Goal: Task Accomplishment & Management: Manage account settings

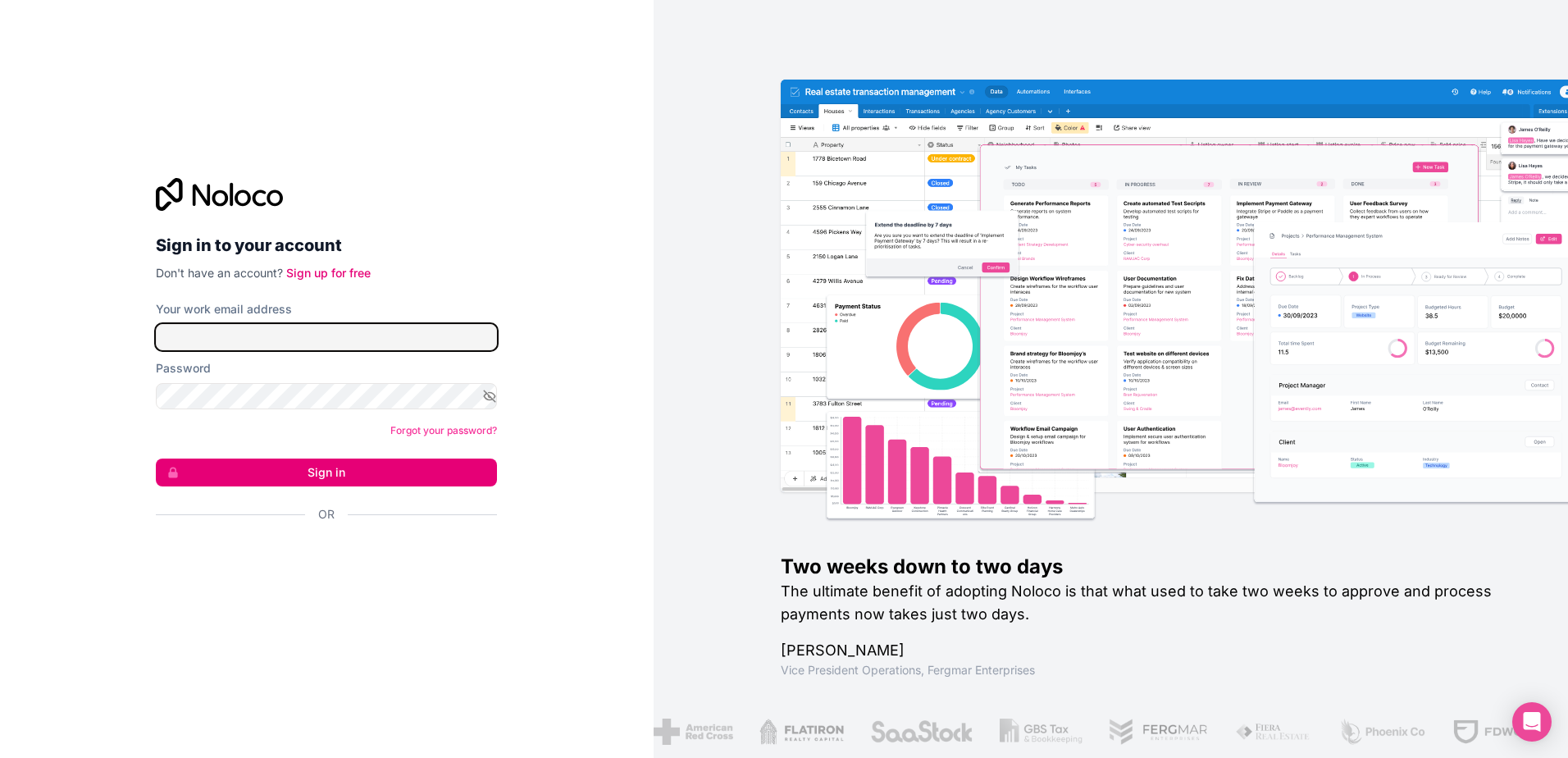
type input "**********"
click at [324, 471] on button "Sign in" at bounding box center [326, 473] width 341 height 28
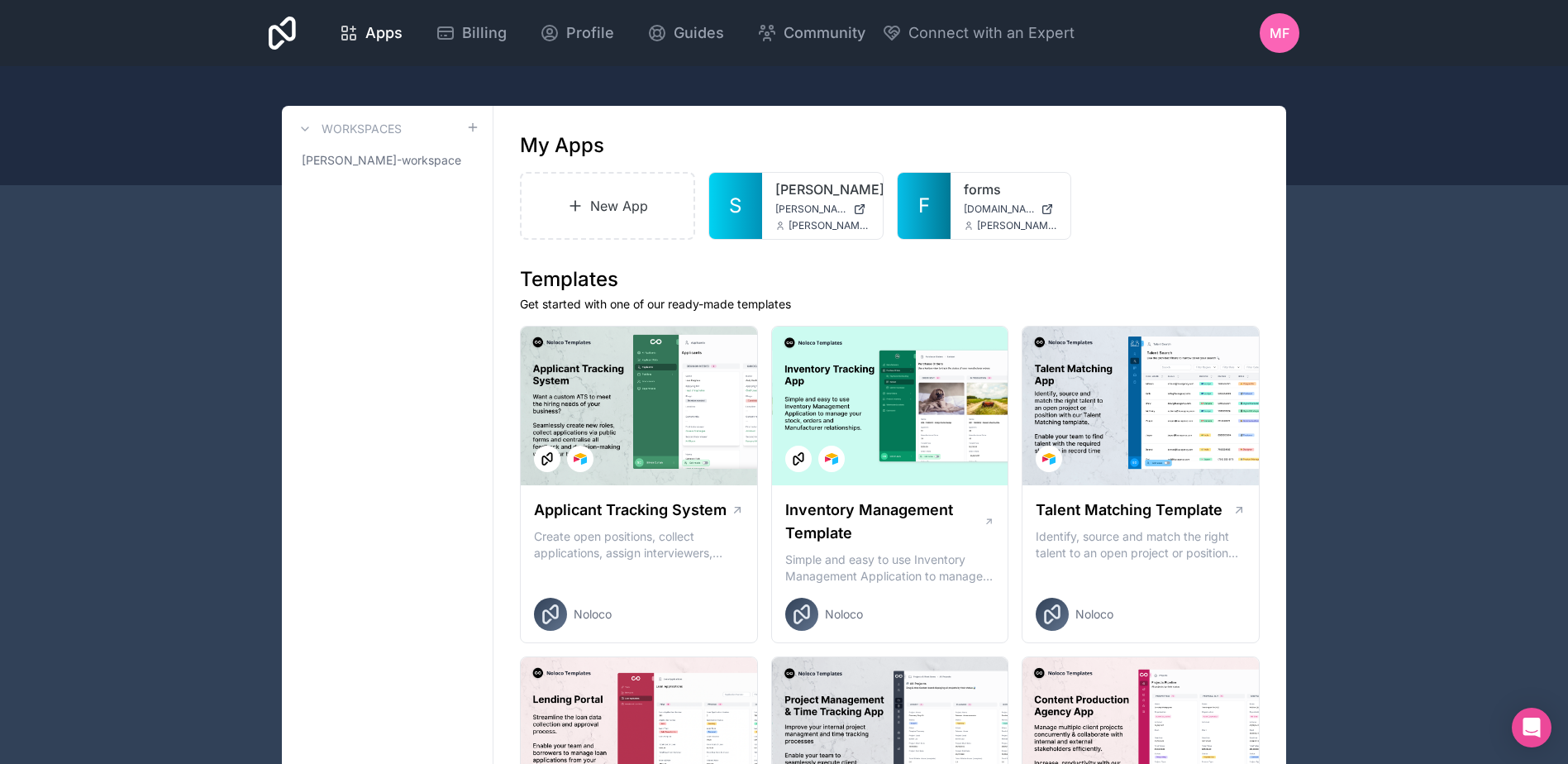
click at [1400, 124] on div at bounding box center [784, 126] width 1568 height 119
click at [470, 33] on span "Billing" at bounding box center [485, 33] width 44 height 23
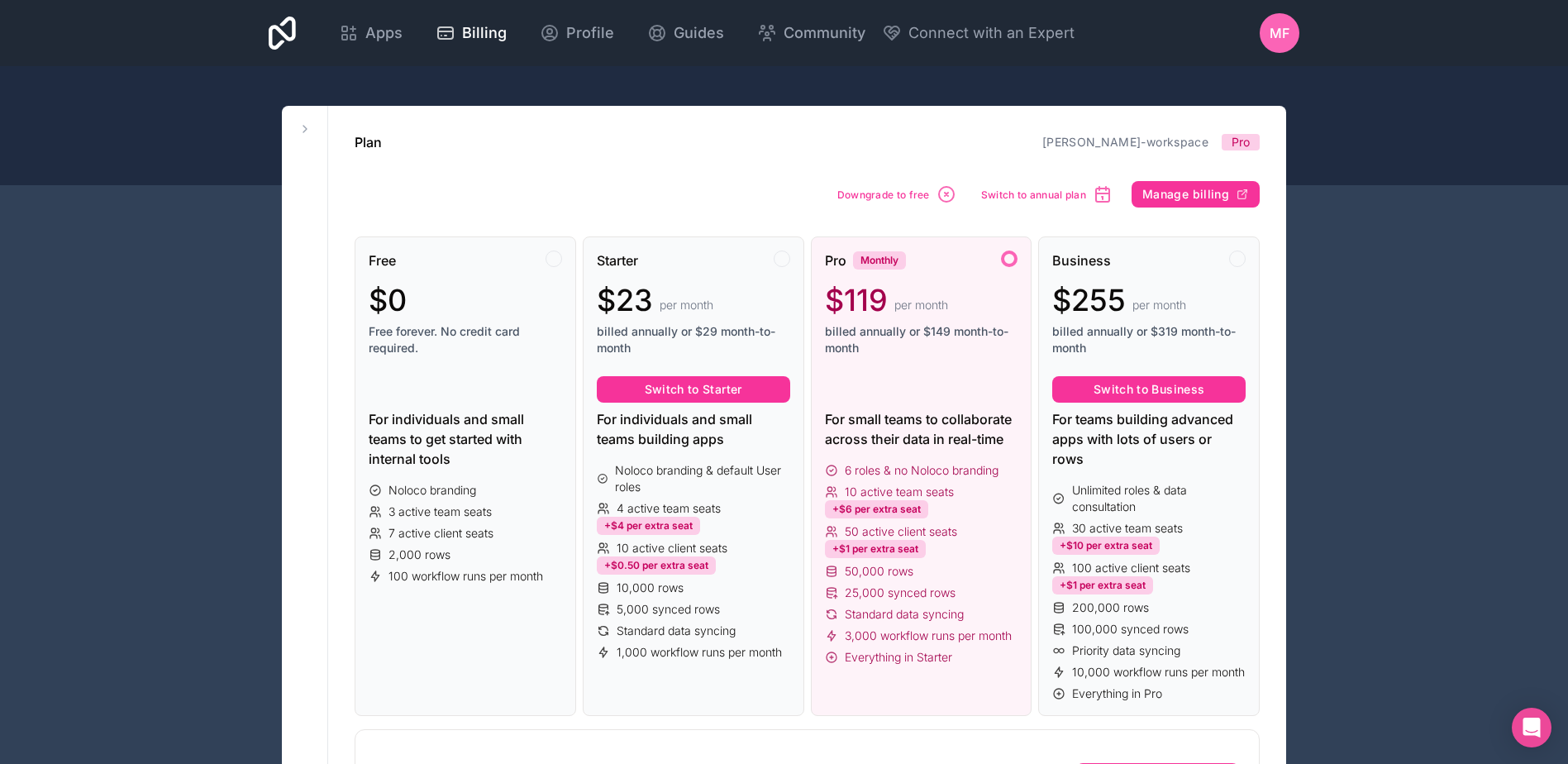
click at [1362, 71] on div at bounding box center [784, 126] width 1568 height 119
click at [1285, 30] on span "MF" at bounding box center [1279, 33] width 19 height 19
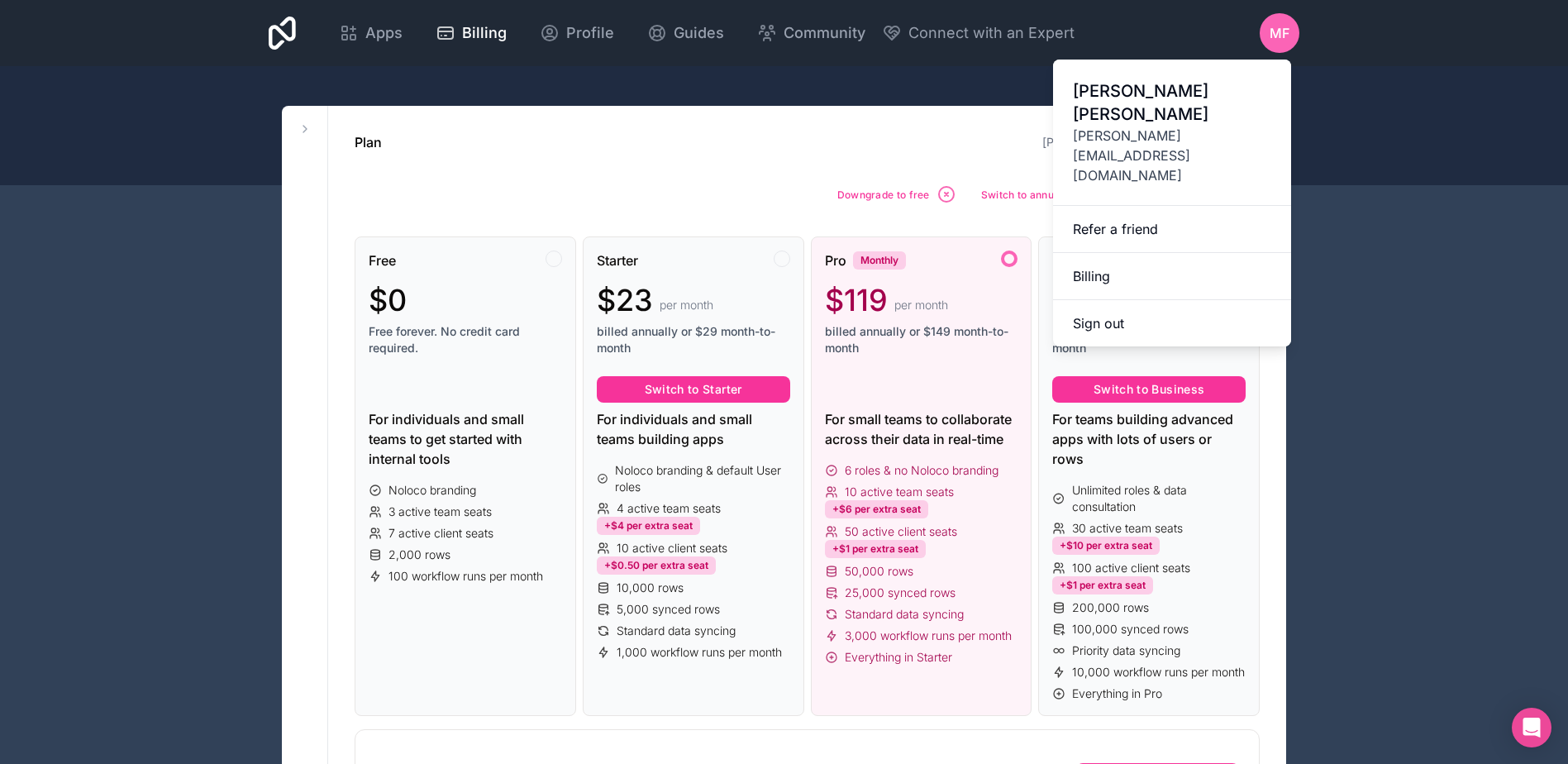
click at [1175, 253] on link "Billing" at bounding box center [1172, 277] width 238 height 47
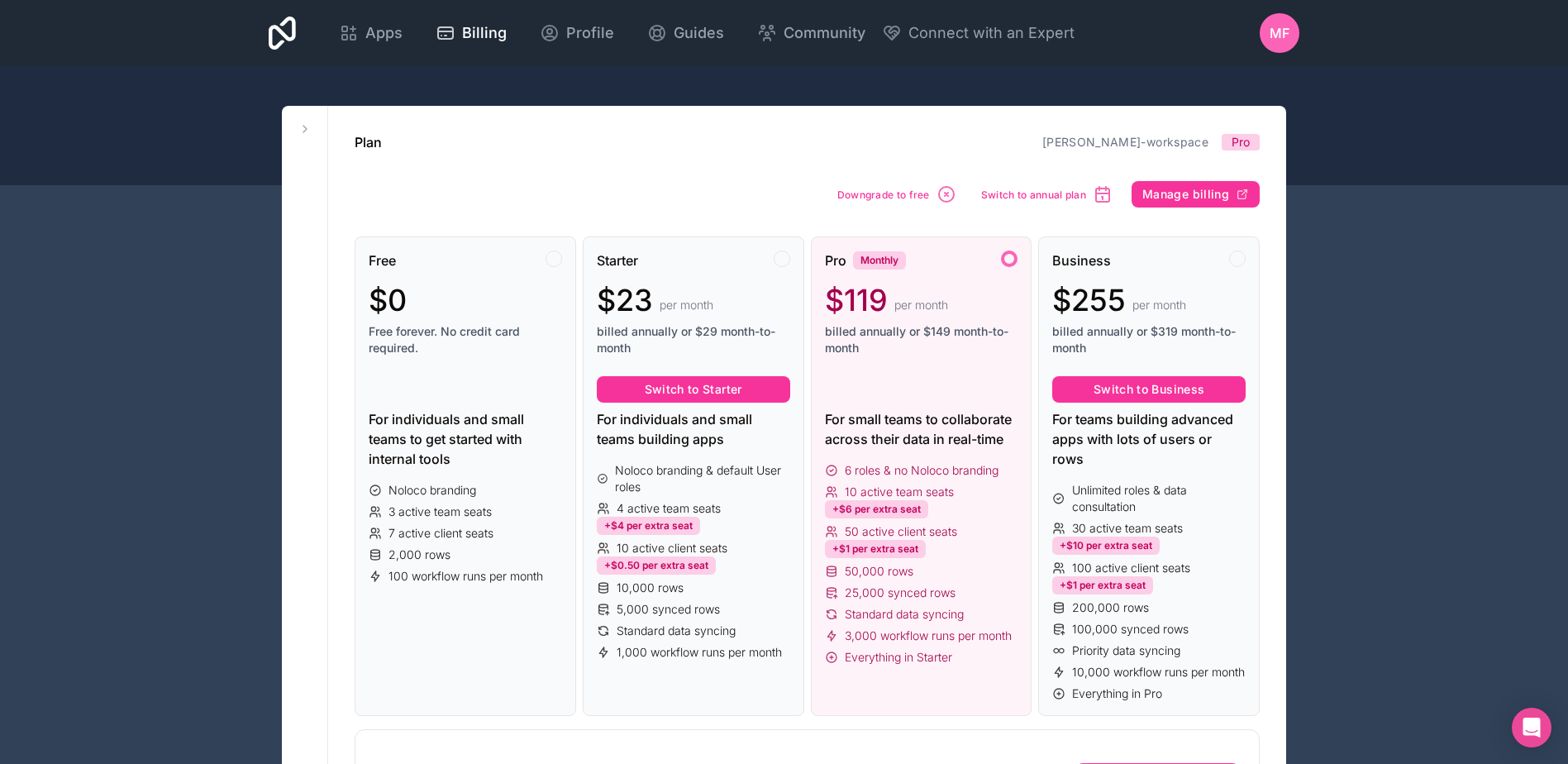
click at [583, 30] on span "Profile" at bounding box center [590, 33] width 48 height 23
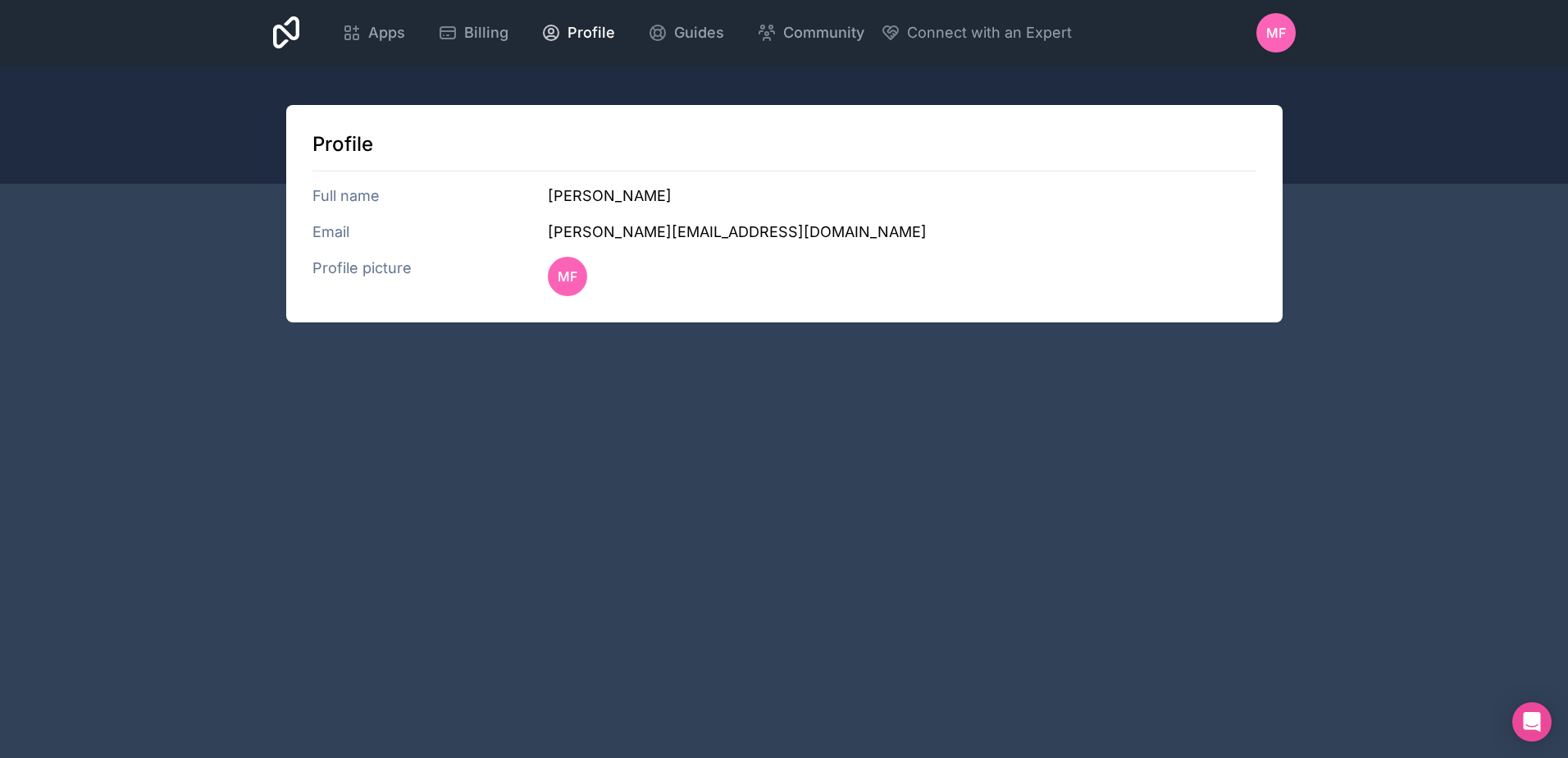
click at [386, 31] on span "Apps" at bounding box center [387, 33] width 37 height 23
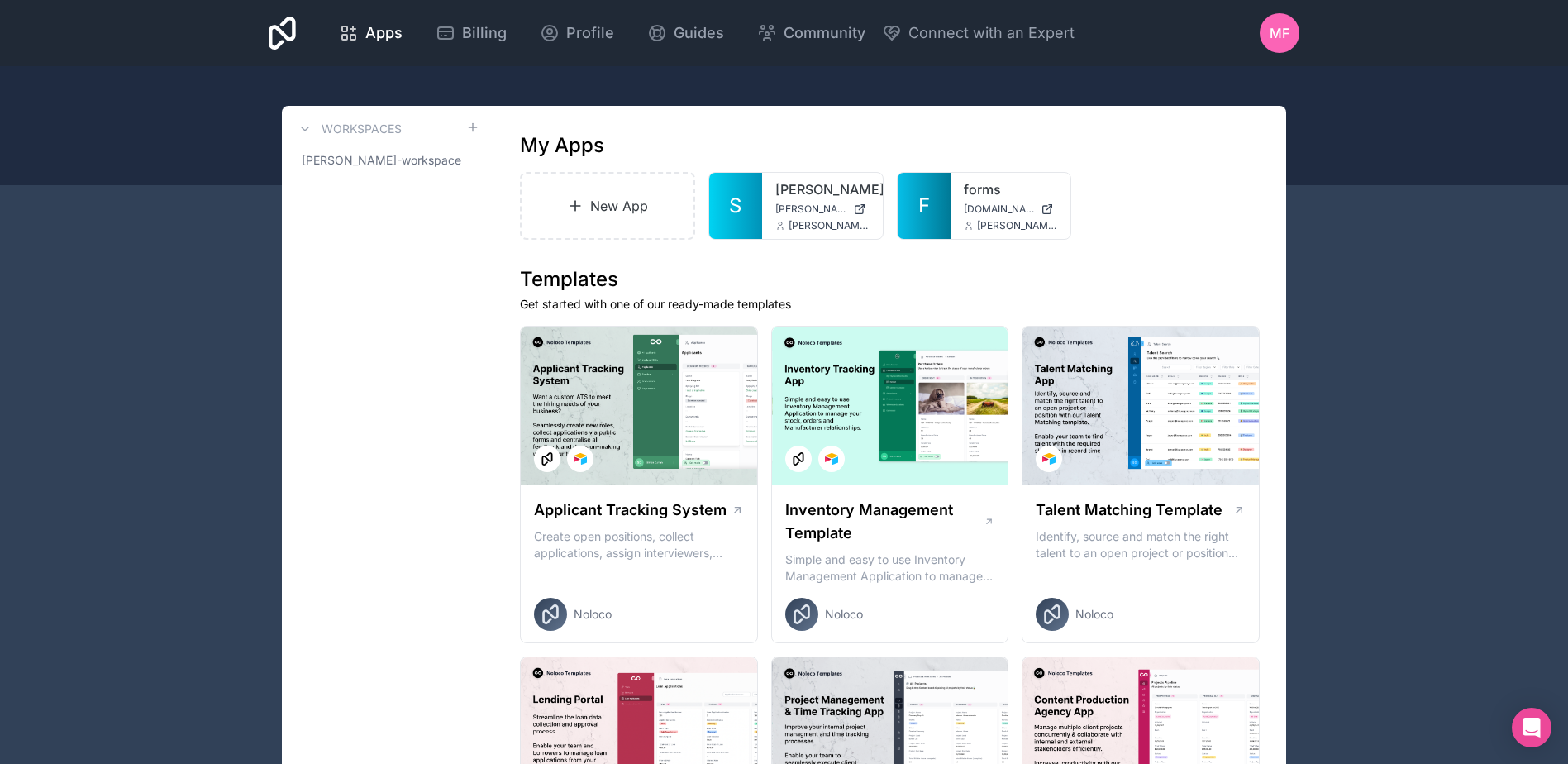
click at [479, 34] on span "Billing" at bounding box center [485, 33] width 44 height 23
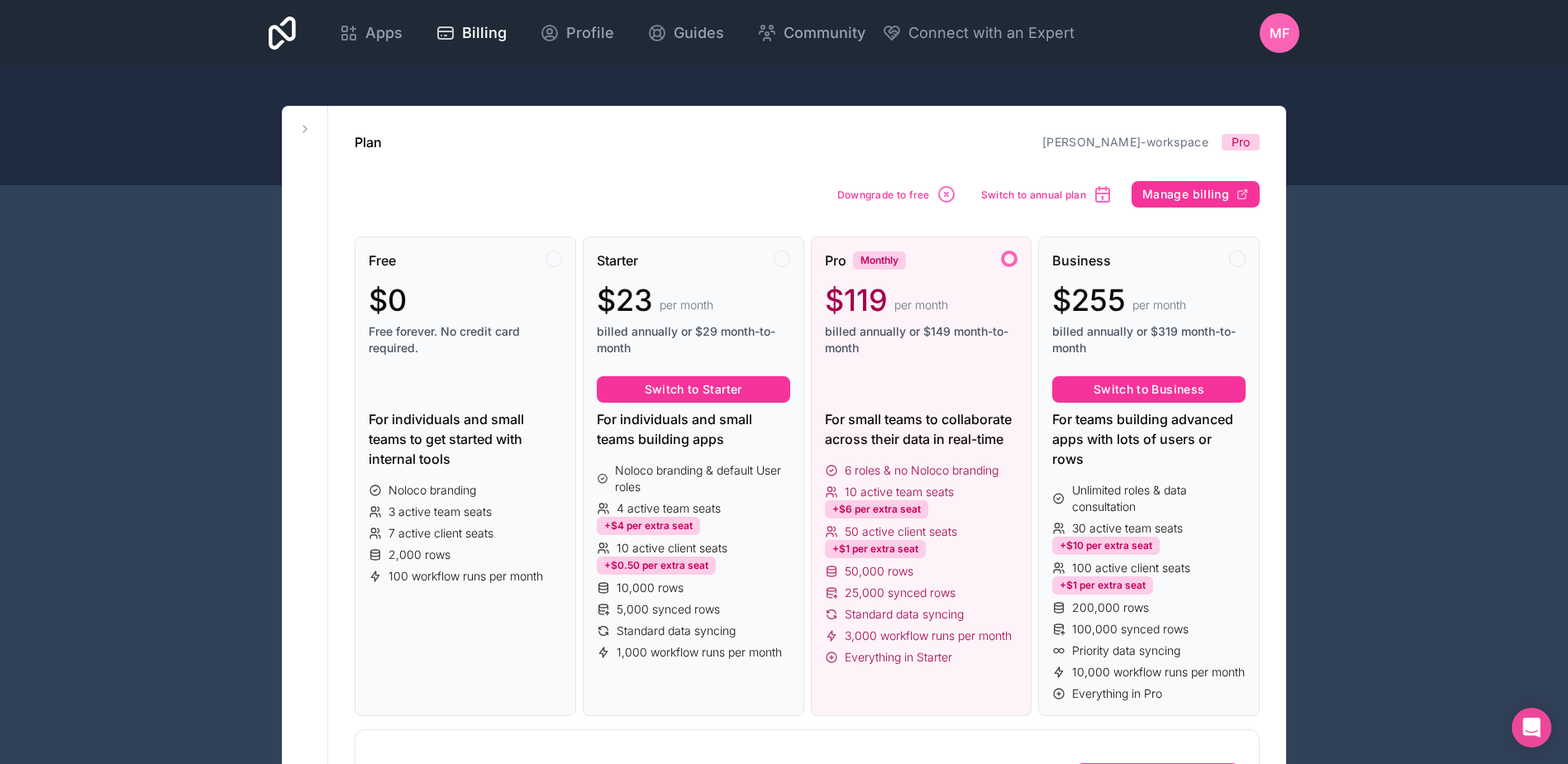
click at [893, 191] on span "Downgrade to free" at bounding box center [883, 195] width 93 height 12
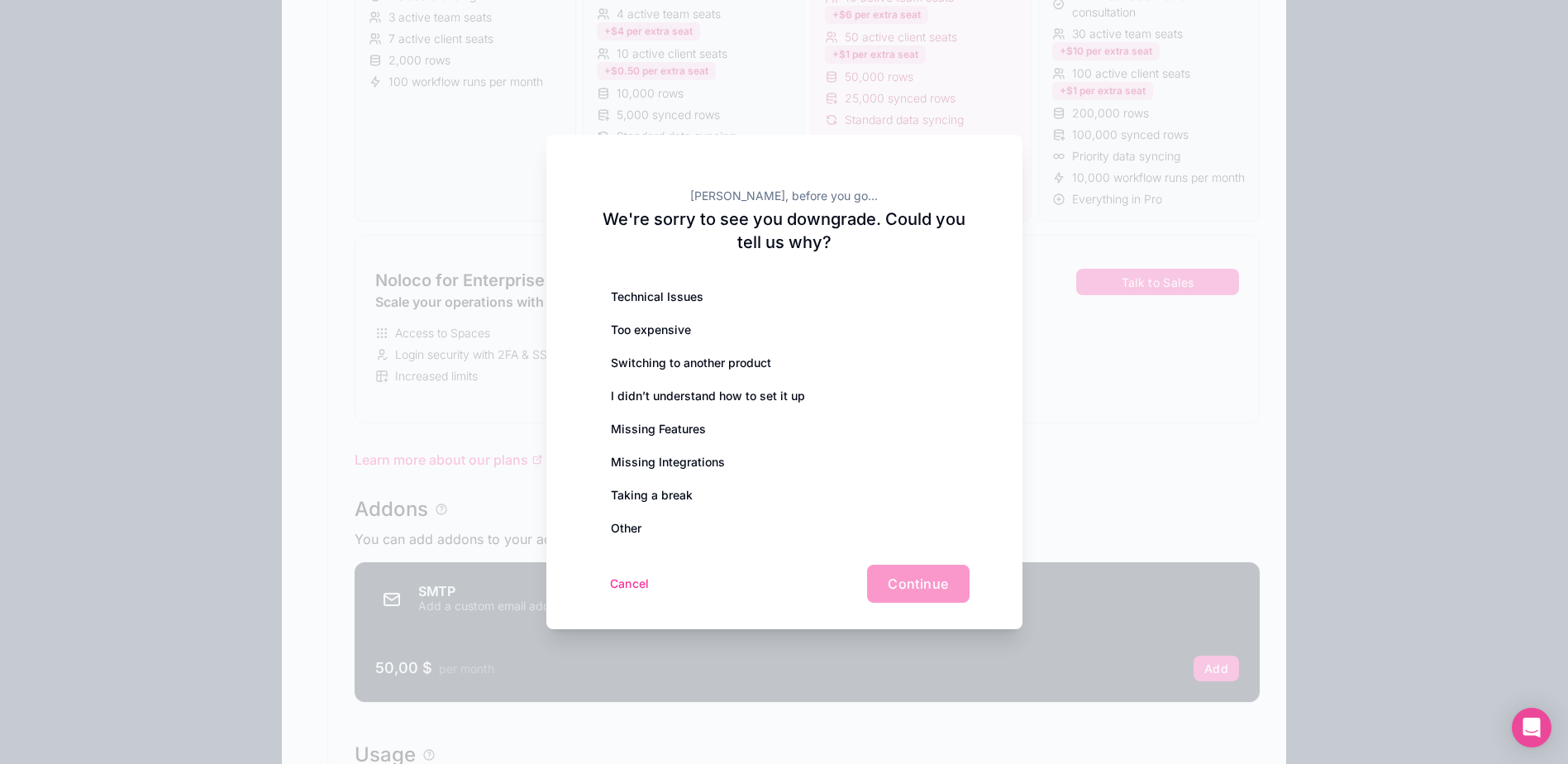
scroll to position [496, 0]
click at [710, 300] on div "Technical Issues" at bounding box center [785, 296] width 370 height 33
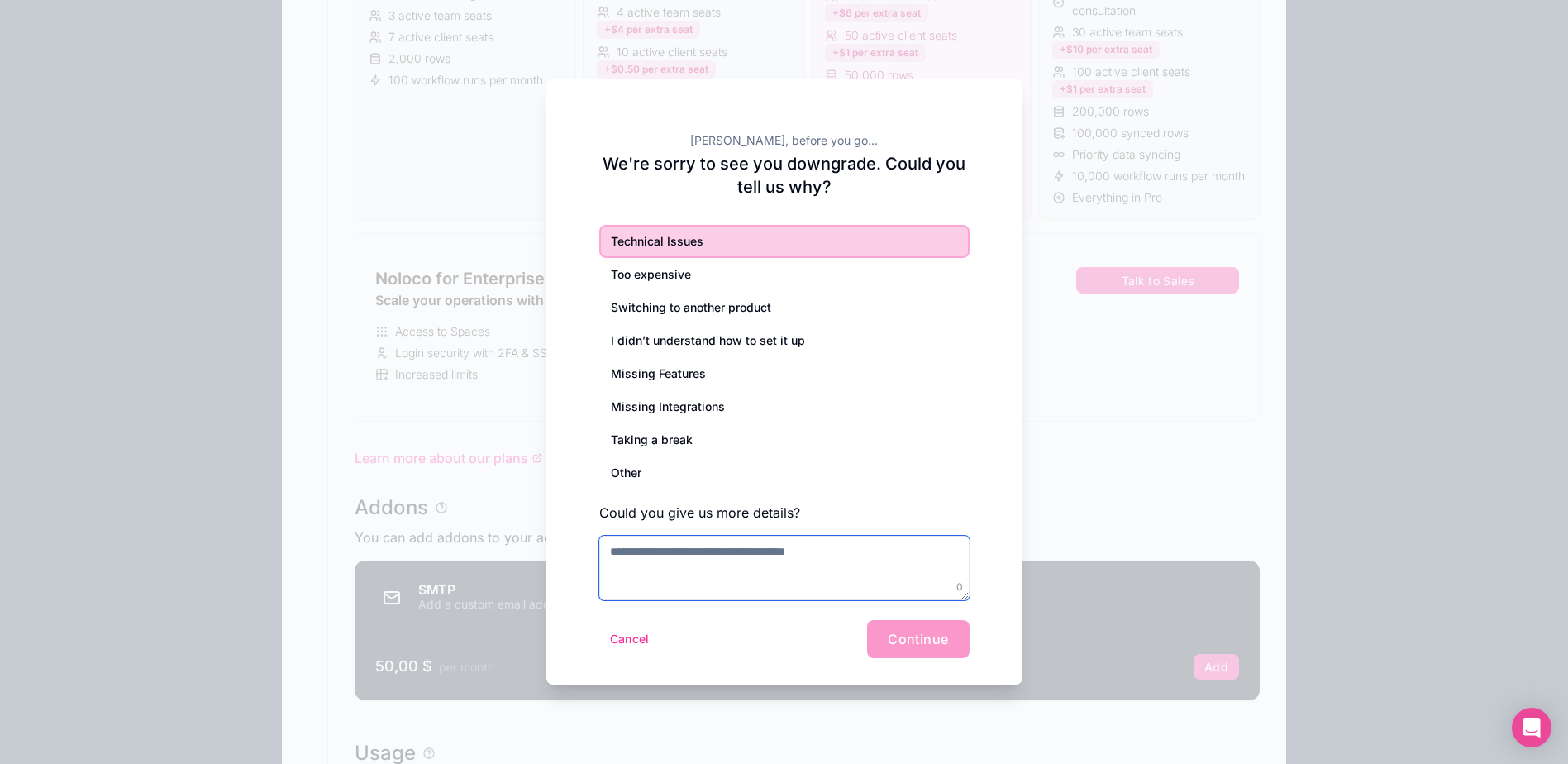
click at [804, 564] on textarea at bounding box center [785, 568] width 370 height 65
click at [835, 559] on textarea at bounding box center [785, 568] width 370 height 65
type textarea "**********"
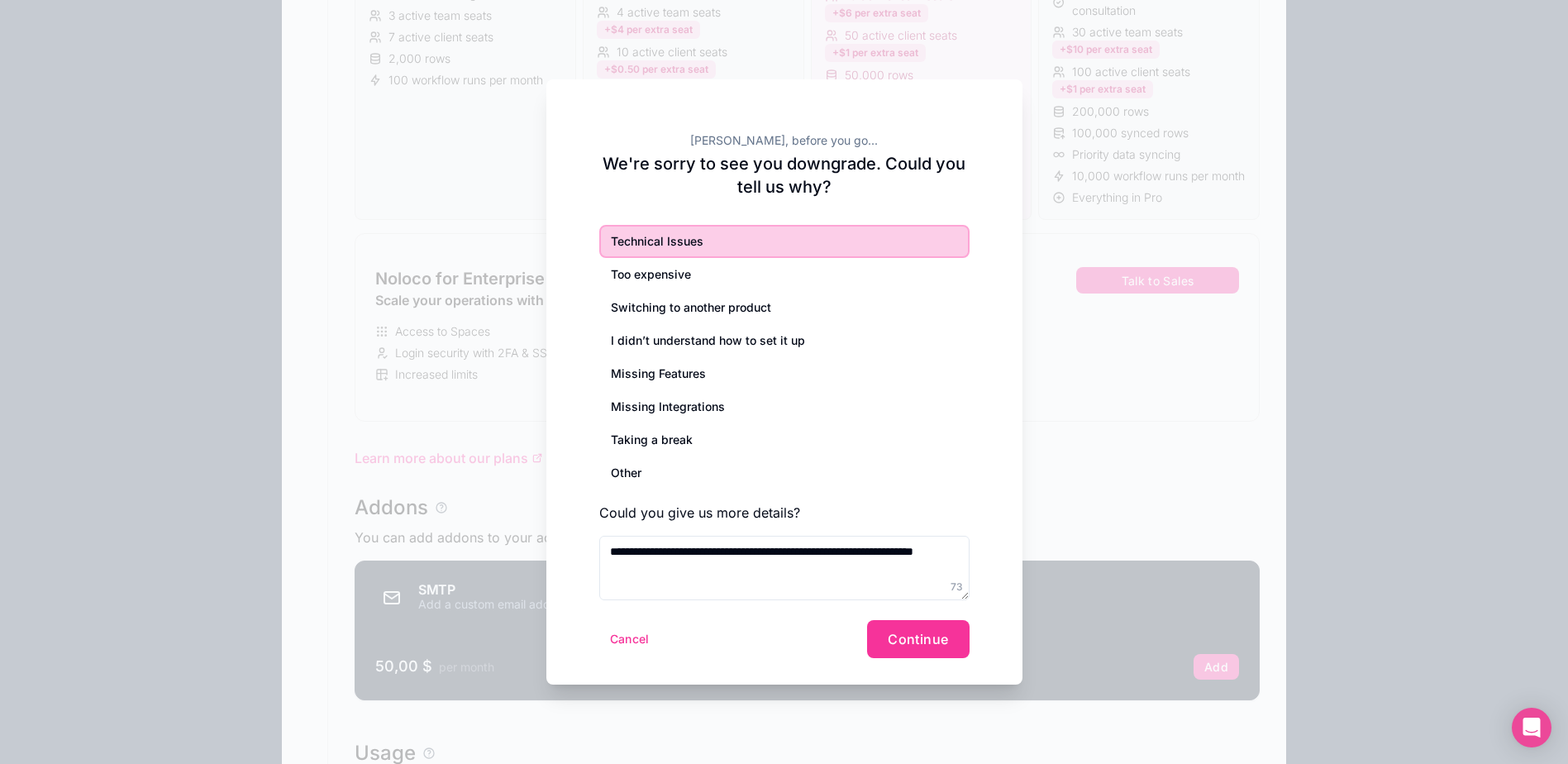
click at [918, 643] on span "Continue" at bounding box center [918, 639] width 60 height 17
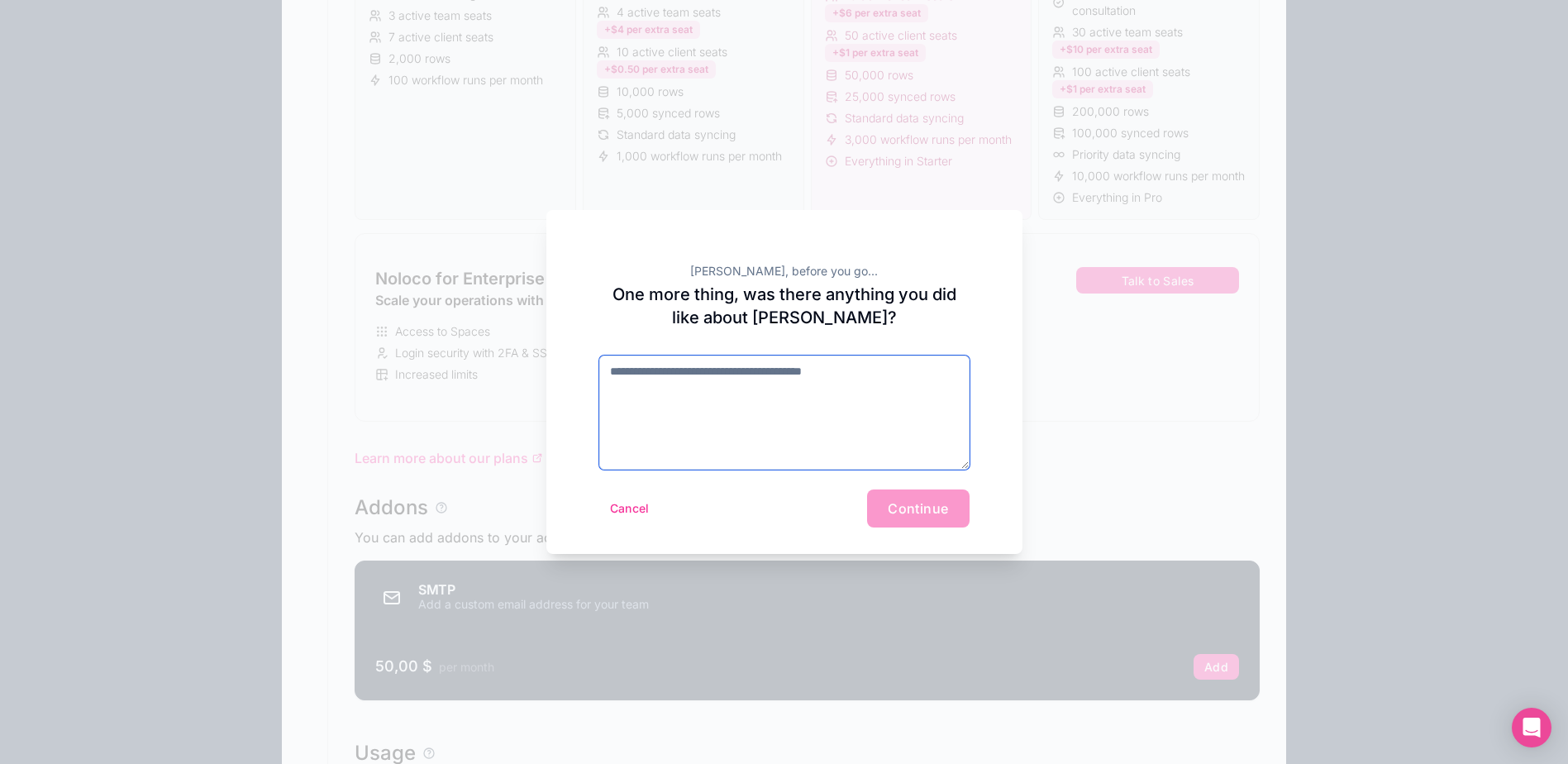
click at [900, 397] on textarea at bounding box center [785, 412] width 370 height 114
type textarea "**********"
click at [939, 504] on span "Continue" at bounding box center [918, 509] width 60 height 17
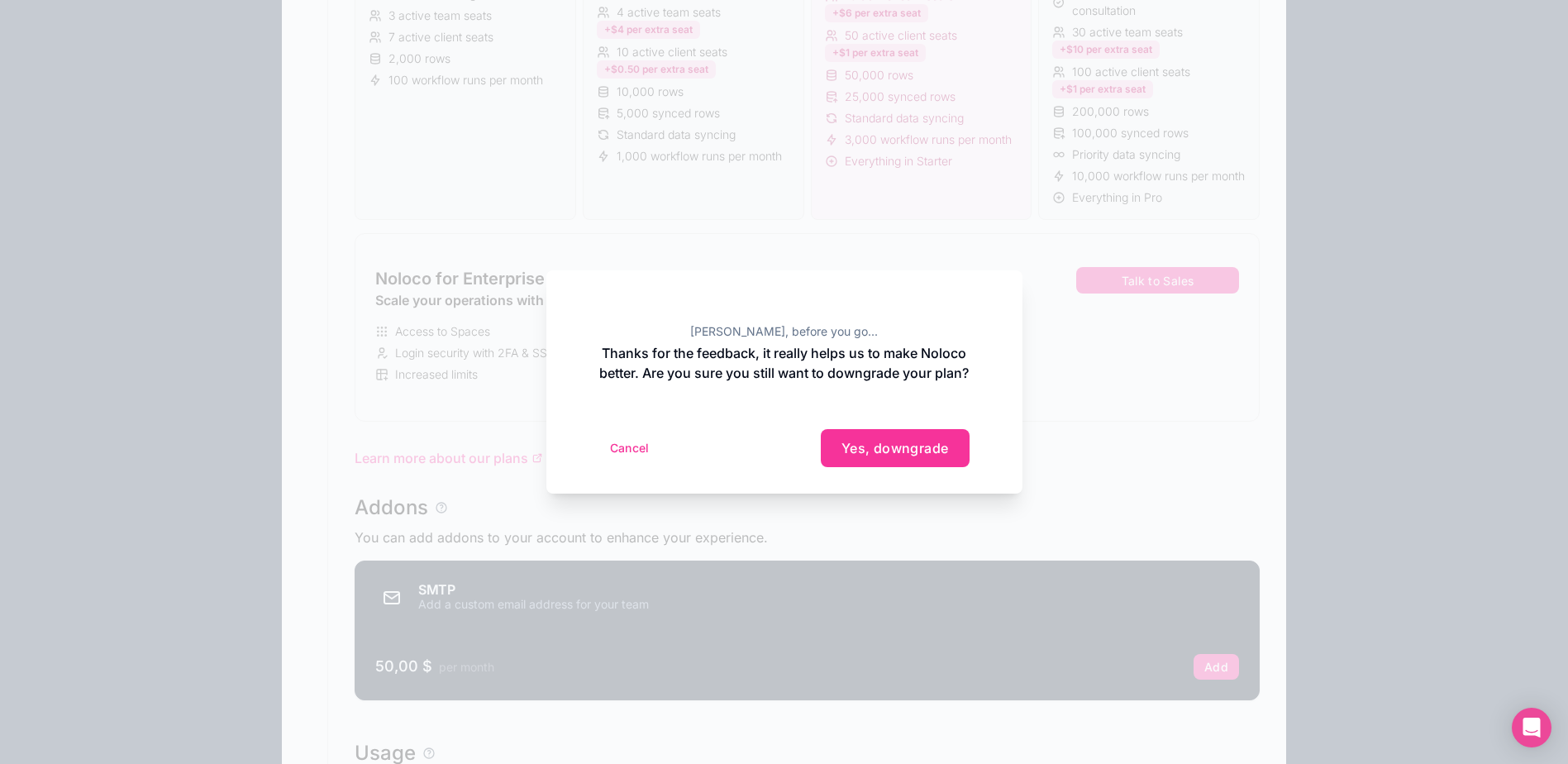
click at [951, 465] on button "Yes, downgrade" at bounding box center [896, 448] width 149 height 38
